Goal: Transaction & Acquisition: Purchase product/service

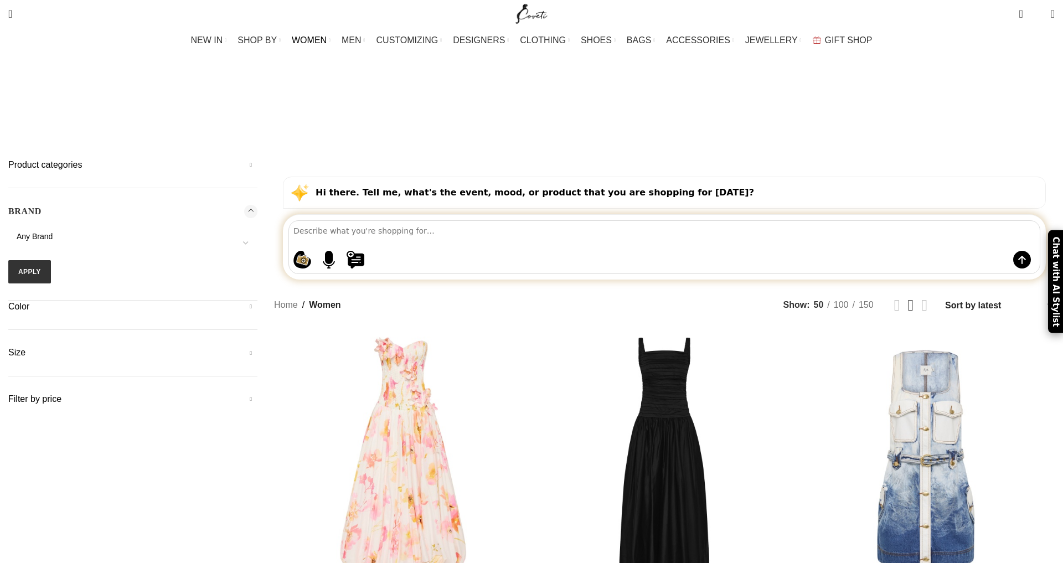
click at [53, 232] on span "Any Brand" at bounding box center [35, 236] width 36 height 9
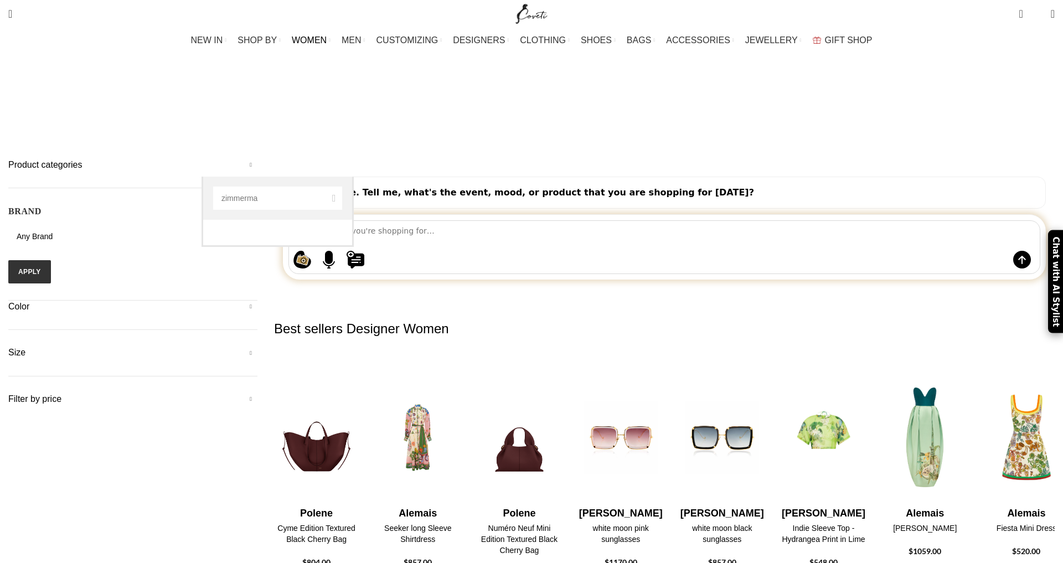
type input "[PERSON_NAME]"
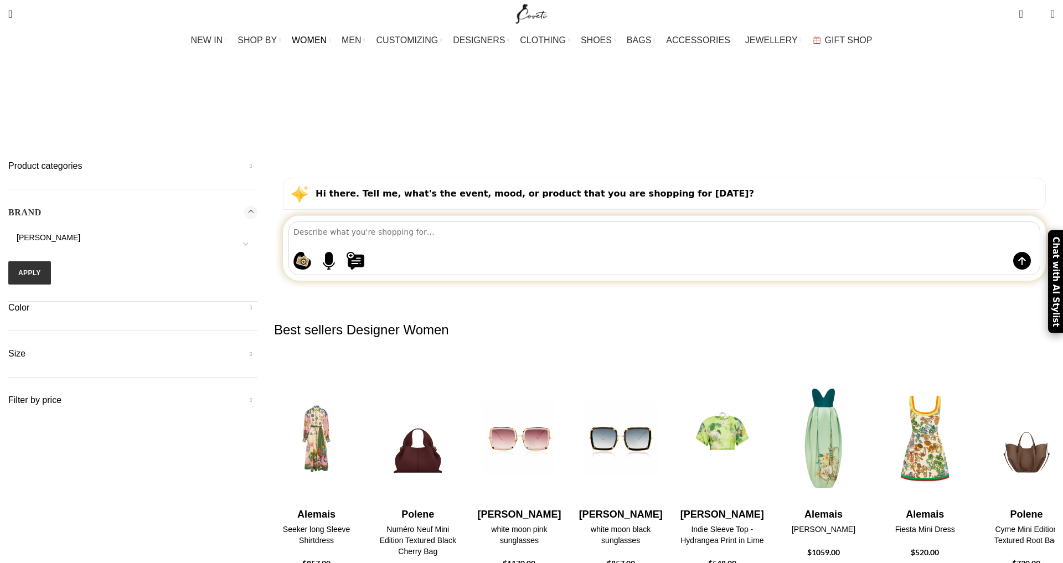
select select "[PERSON_NAME]"
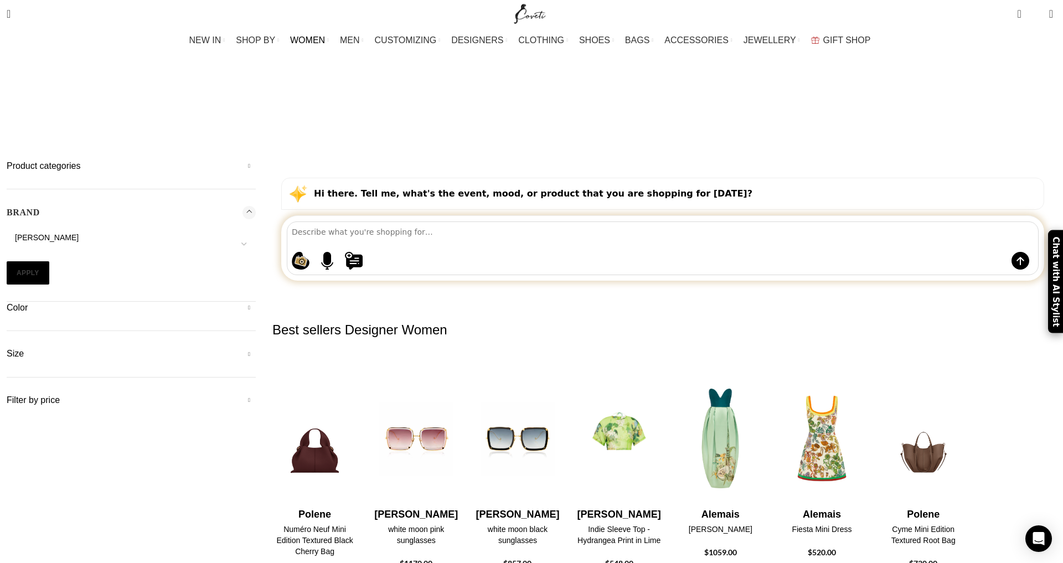
scroll to position [0, 4]
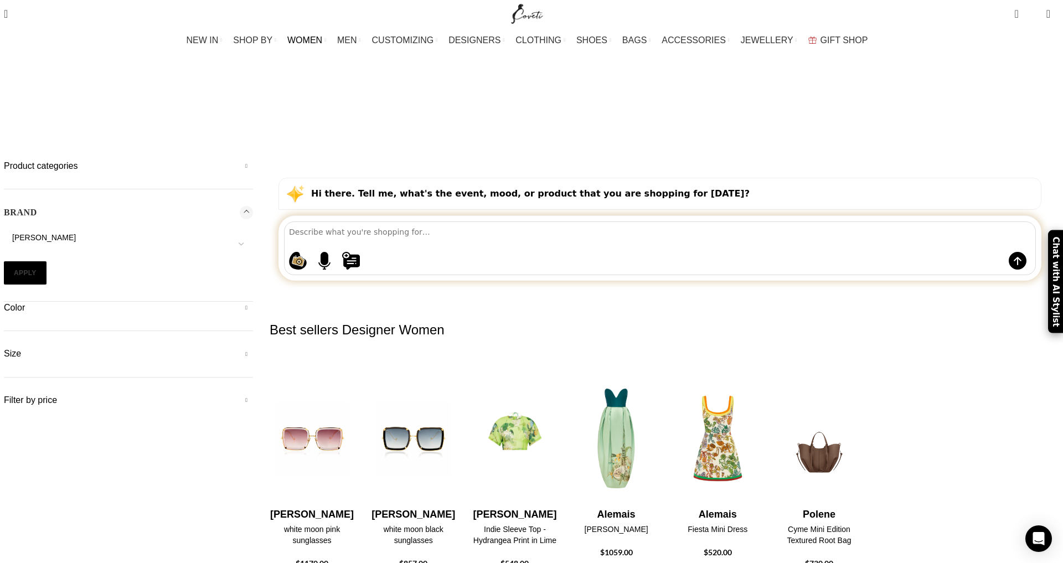
click at [47, 261] on button "Apply" at bounding box center [25, 272] width 43 height 23
click at [46, 261] on button "Apply" at bounding box center [24, 272] width 43 height 23
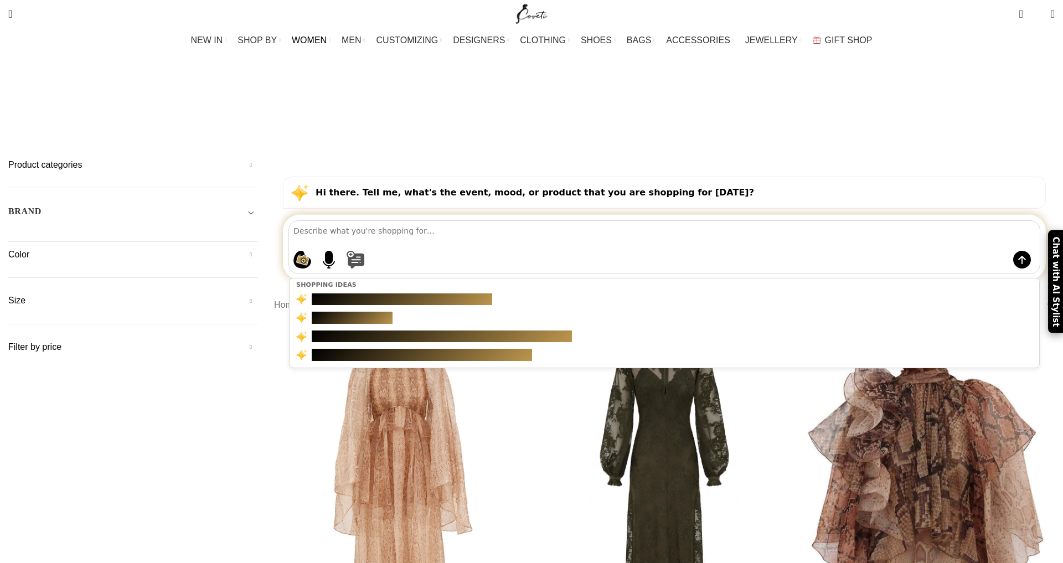
type textarea "Zimmerman pink pussy bow linen and silk mini dress with lace trim"
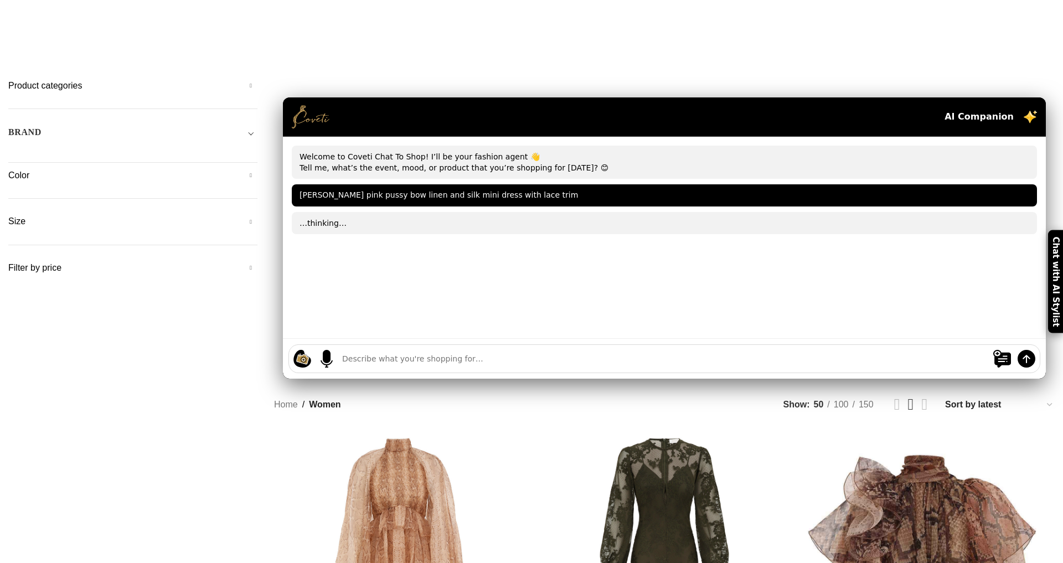
scroll to position [84, 6]
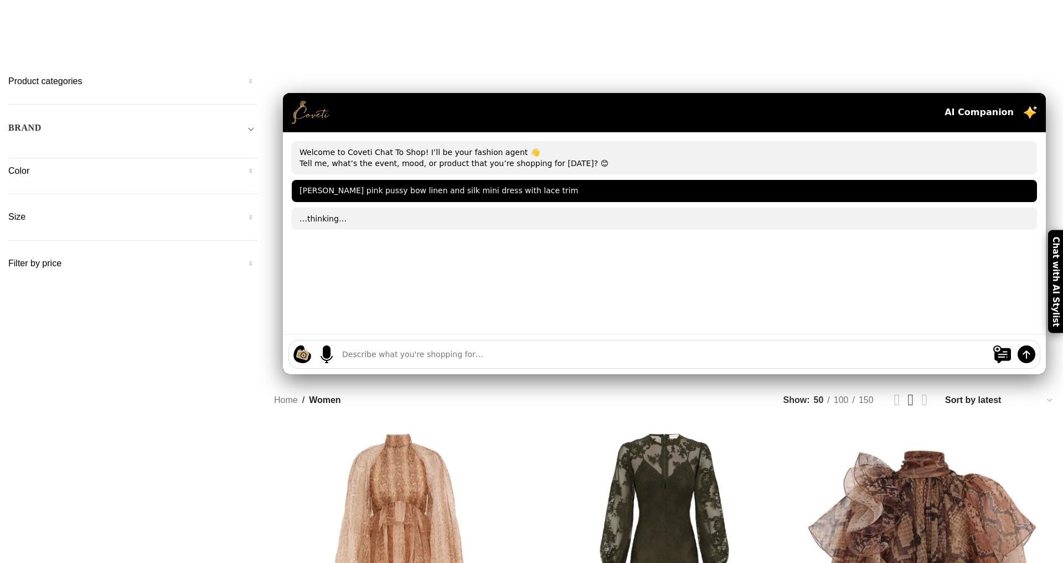
click at [460, 340] on div "Shopping ideas Casual summer dresses that aren't floral Cowgirl chic boots Prin…" at bounding box center [664, 354] width 752 height 29
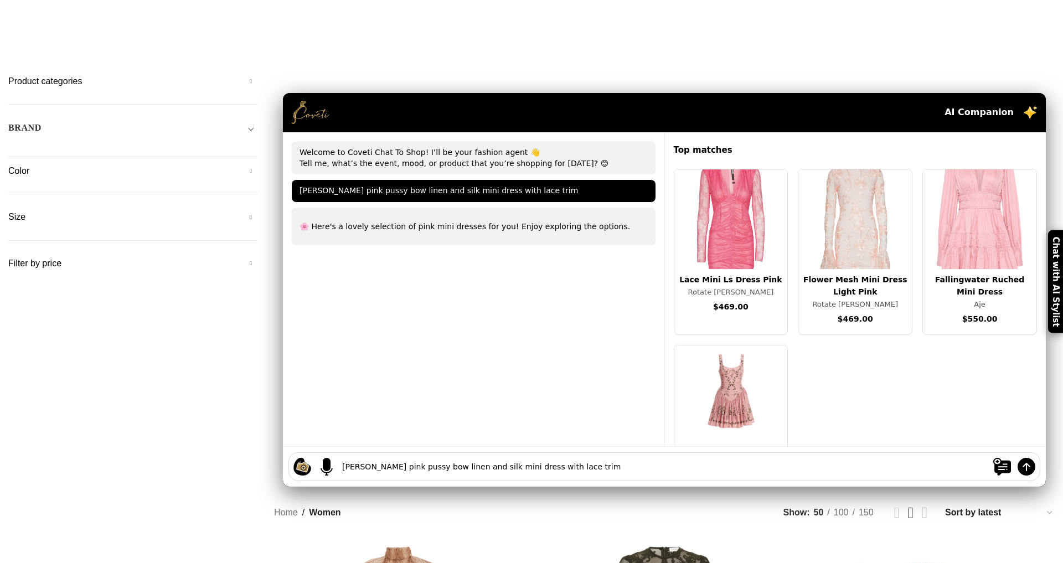
type textarea "Zimmerman pink pussy bow linen and silk mini dress with lace trim"
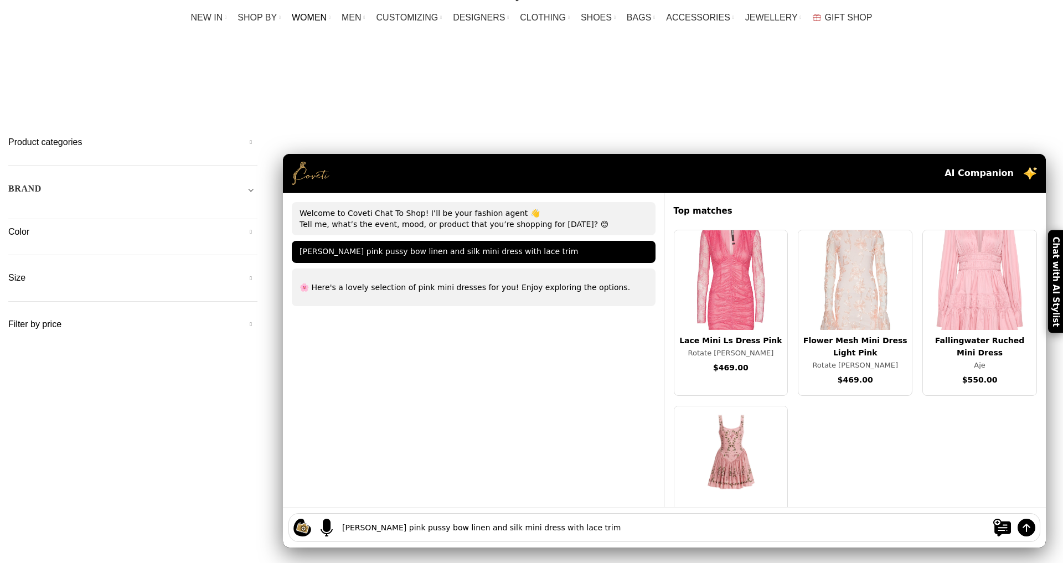
scroll to position [0, 0]
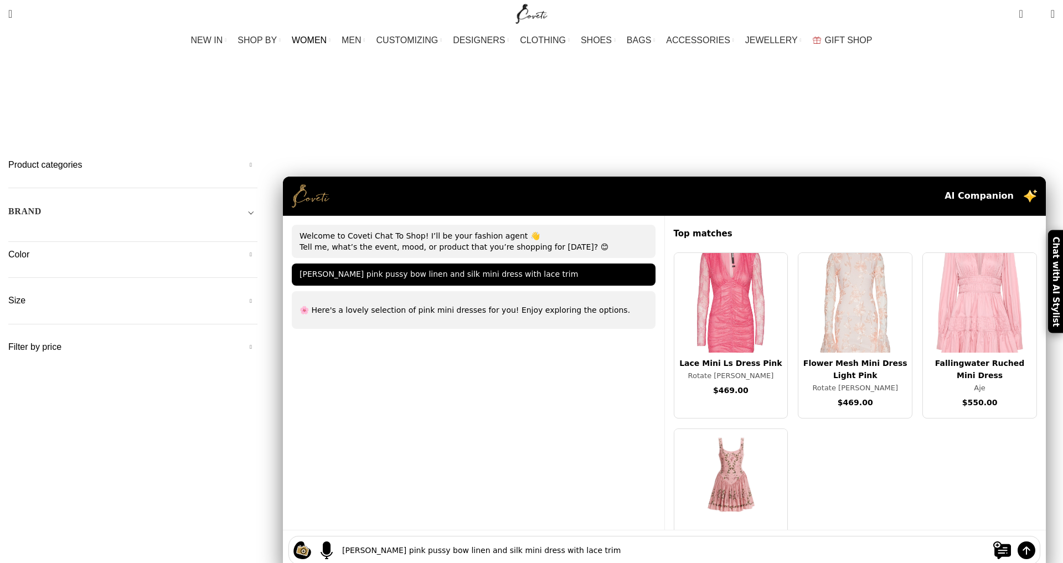
scroll to position [-20, 3]
click at [257, 159] on h5 "Product categories" at bounding box center [132, 165] width 249 height 12
click at [230, 267] on link "Clothing" at bounding box center [130, 277] width 227 height 21
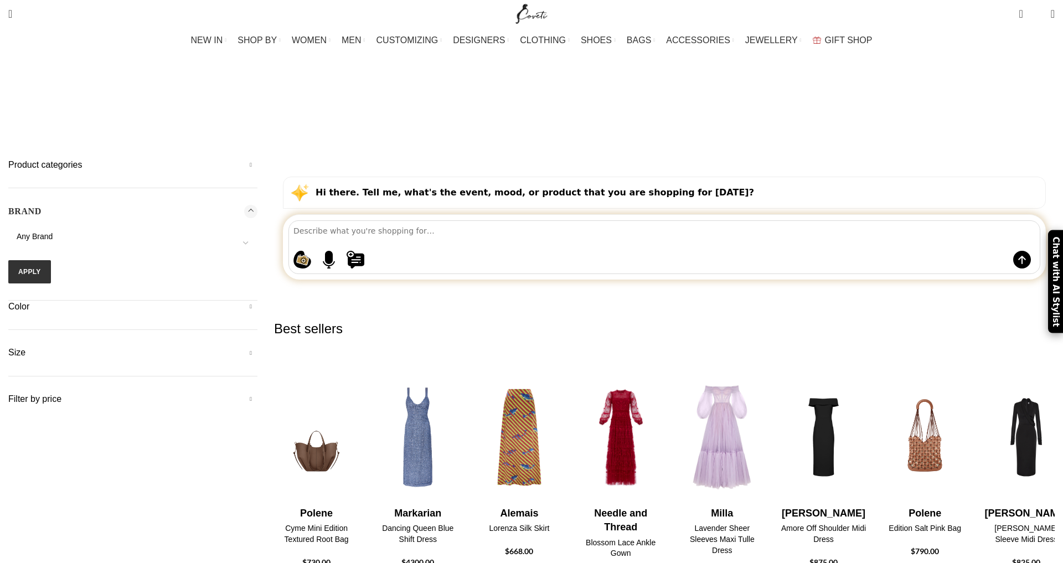
drag, startPoint x: 0, startPoint y: 0, endPoint x: 229, endPoint y: 162, distance: 280.5
click at [42, 205] on h5 "BRAND" at bounding box center [24, 211] width 33 height 12
click at [229, 205] on div "BRAND 16Arlington Adam Lippes Agua By Agua Bendita Aje Alejandra De Coss Alemai…" at bounding box center [132, 253] width 249 height 96
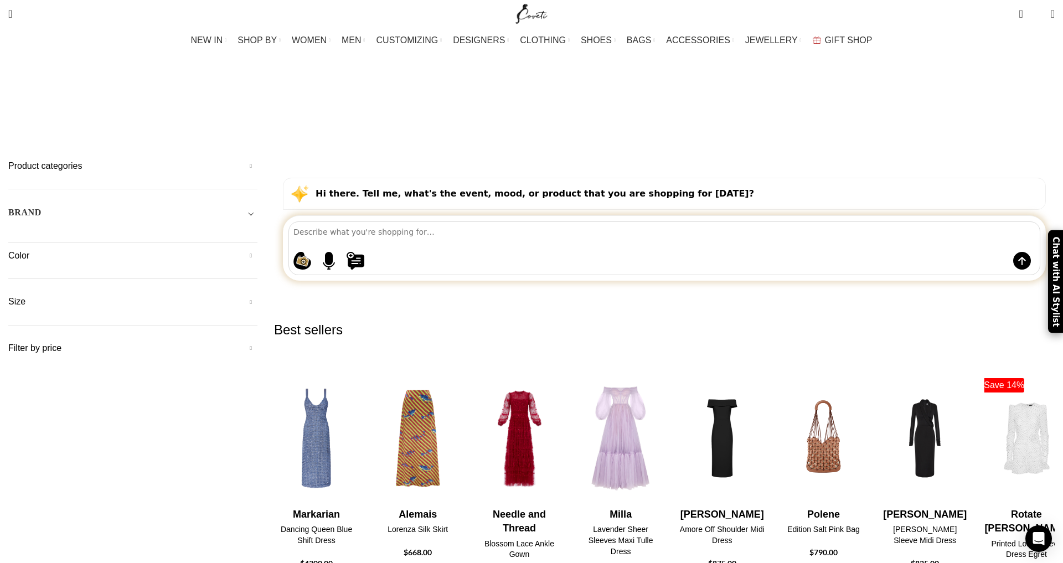
click at [257, 206] on span "Toggle filter" at bounding box center [250, 212] width 13 height 13
click at [42, 206] on h5 "BRAND" at bounding box center [24, 212] width 33 height 12
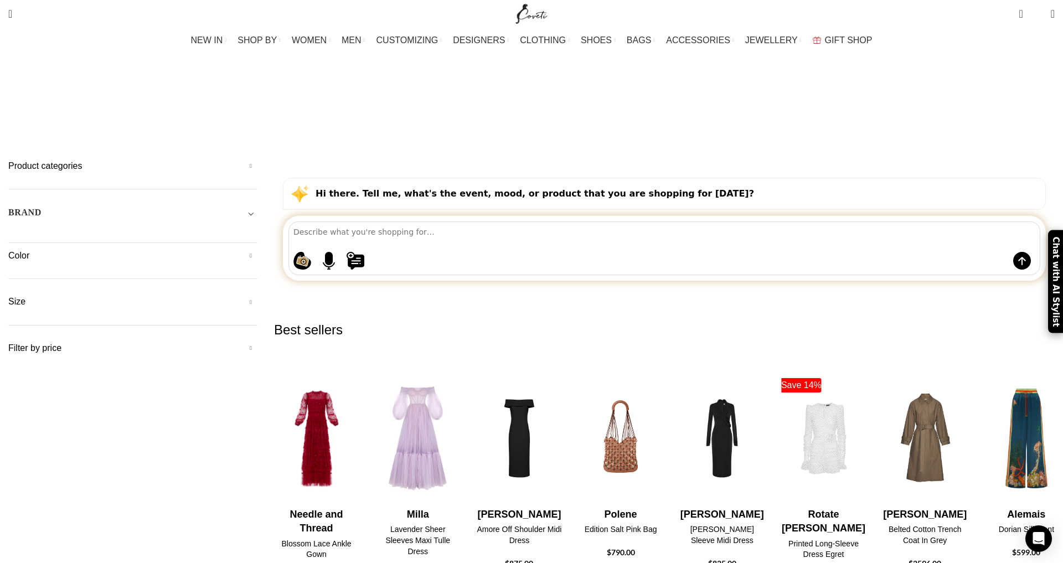
click at [493, 221] on div "Shopping ideas Casual summer dresses that aren't floral Cowgirl chic boots Prin…" at bounding box center [664, 248] width 752 height 54
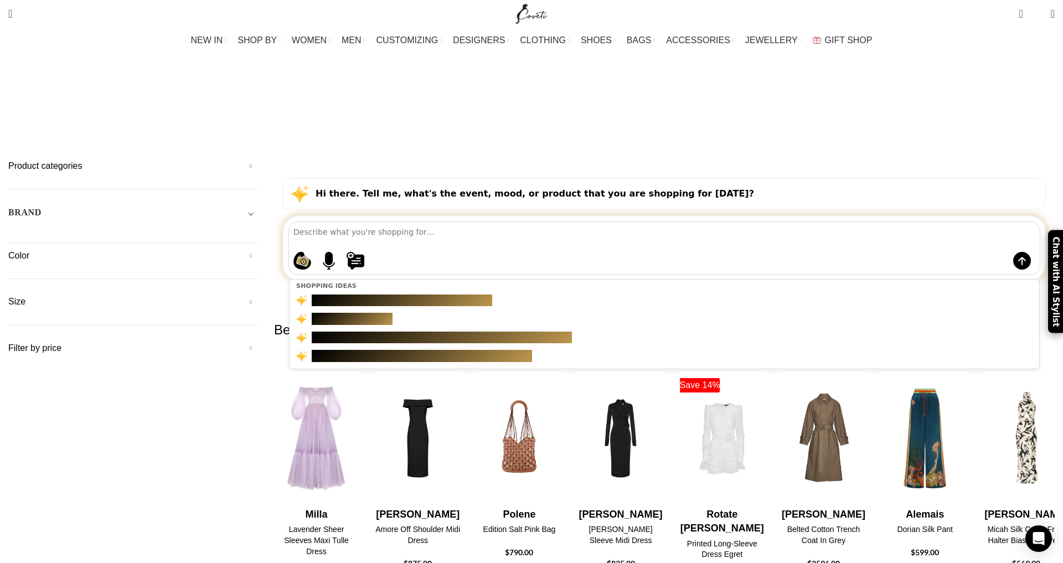
paste textarea "Zimmerman pink pussy bow linen and silk mini dress with lace trim"
type textarea "Zimmerman pink pussy bow linen and silk mini dress with lace trim"
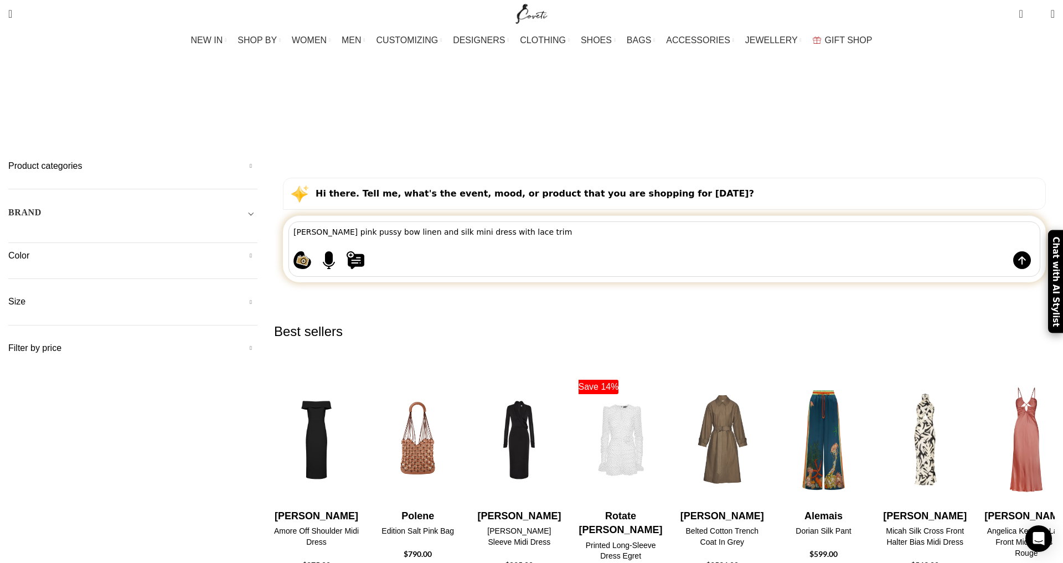
click at [629, 222] on textarea "Zimmerman pink pussy bow linen and silk mini dress with lace trim" at bounding box center [666, 231] width 746 height 19
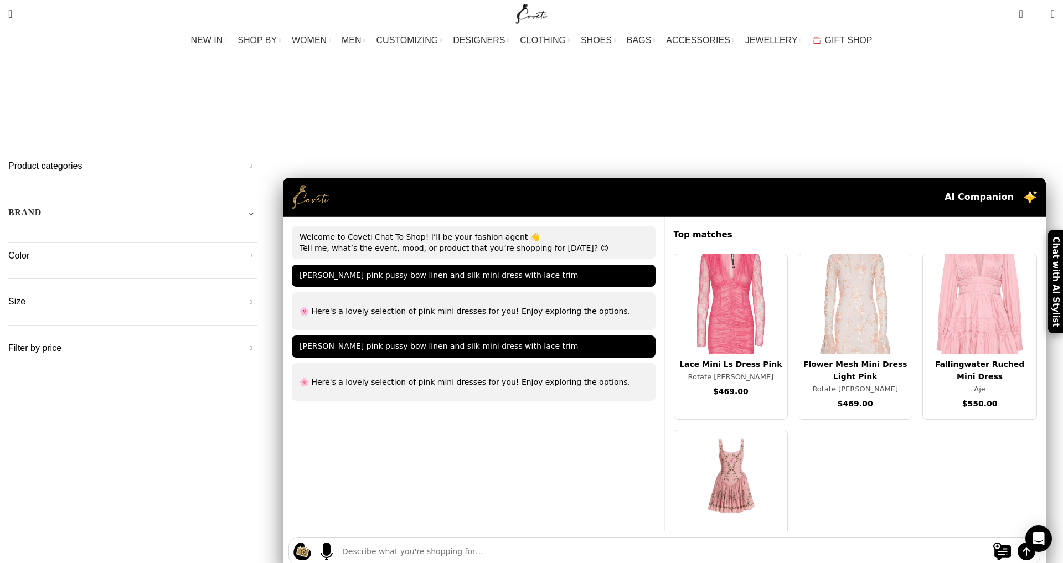
scroll to position [1, 1]
click at [1024, 190] on img at bounding box center [1030, 196] width 13 height 13
click at [428, 178] on div "AI Companion" at bounding box center [664, 197] width 763 height 39
drag, startPoint x: 444, startPoint y: 111, endPoint x: 634, endPoint y: 133, distance: 191.2
click at [634, 178] on div "AI Companion" at bounding box center [664, 197] width 763 height 39
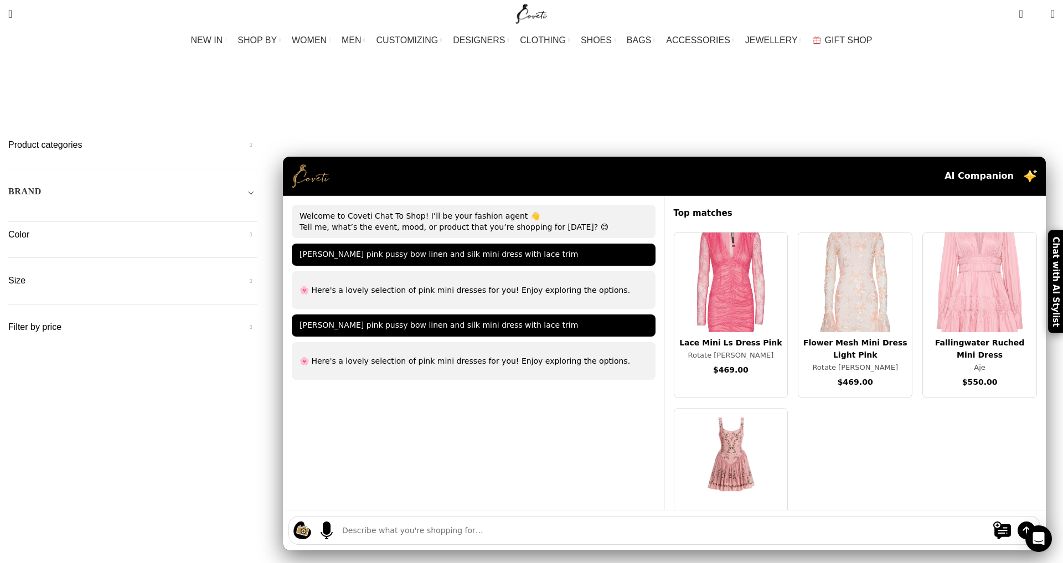
scroll to position [23, 0]
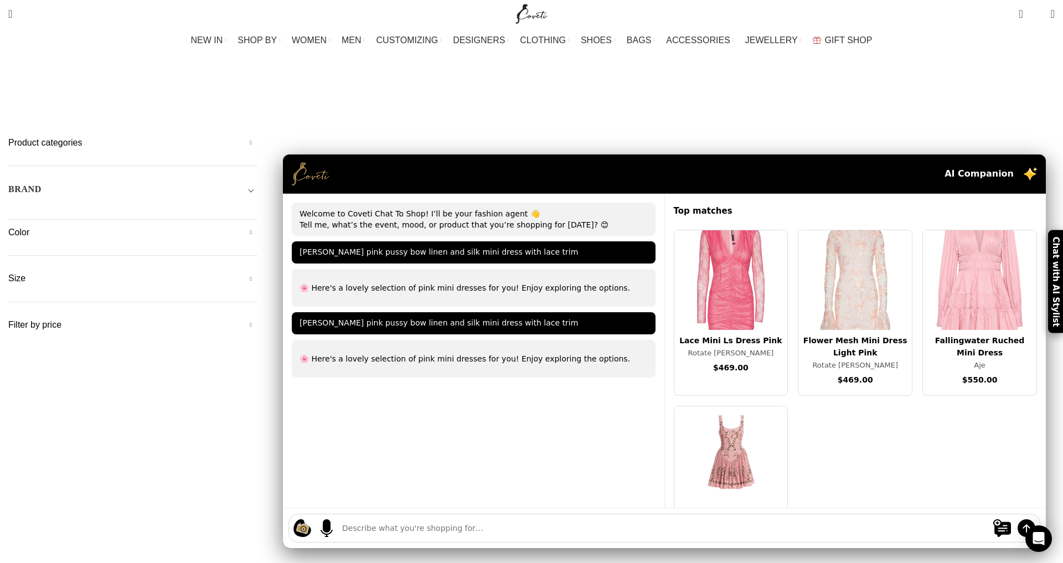
click at [166, 27] on div "Search Search" at bounding box center [255, 14] width 505 height 28
click at [141, 16] on div "Search Search" at bounding box center [255, 14] width 505 height 28
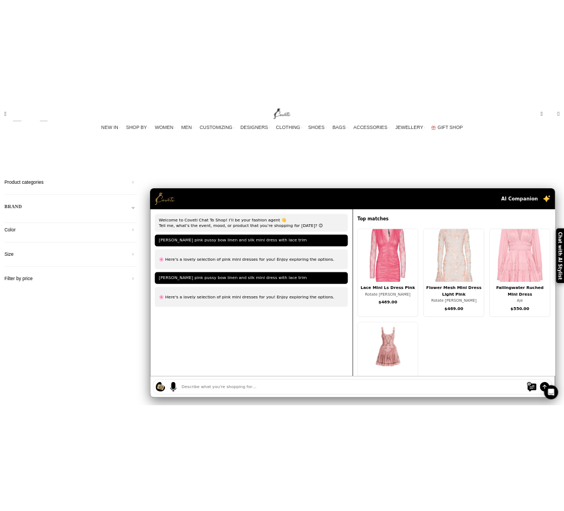
scroll to position [22, 0]
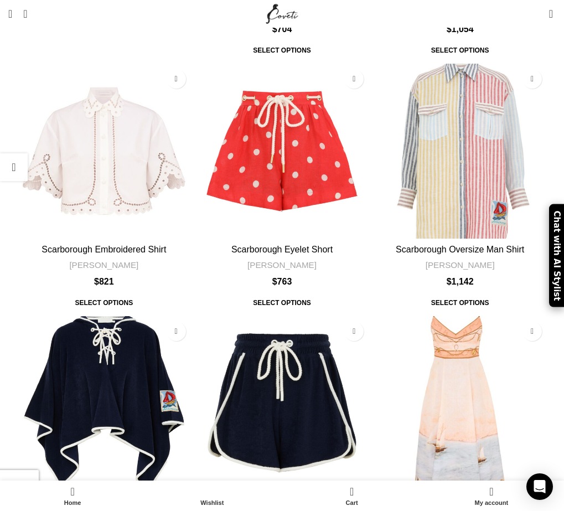
scroll to position [10460, 0]
